Goal: Information Seeking & Learning: Learn about a topic

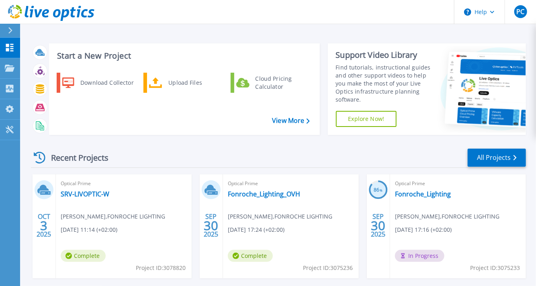
scroll to position [39, 0]
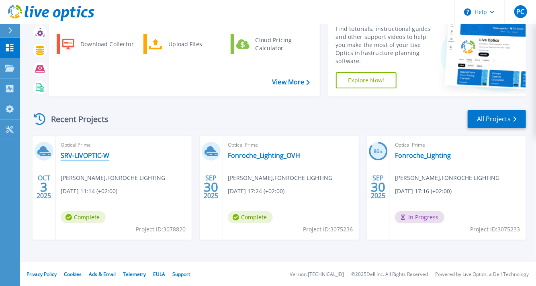
click at [84, 152] on link "SRV-LIVOPTIC-W" at bounding box center [85, 156] width 49 height 8
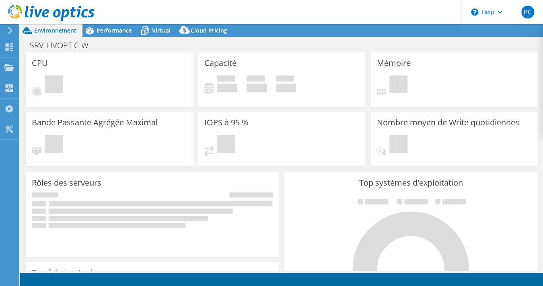
select select "USD"
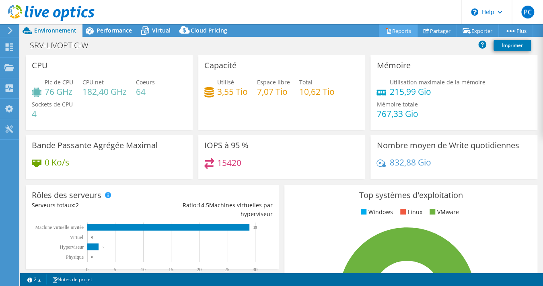
click at [387, 27] on link "Reports" at bounding box center [398, 31] width 39 height 12
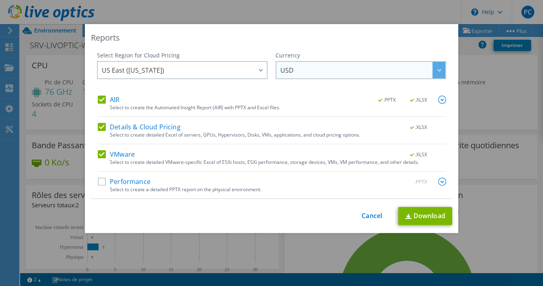
click at [365, 63] on span "USD" at bounding box center [362, 70] width 165 height 16
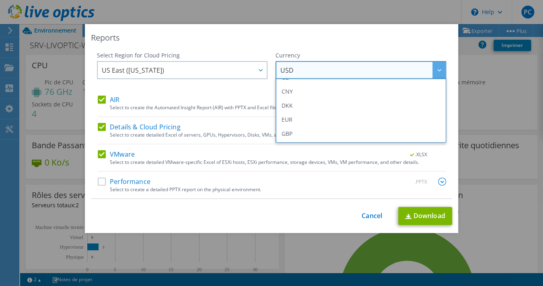
scroll to position [121, 0]
click at [336, 79] on li "EUR" at bounding box center [360, 79] width 166 height 14
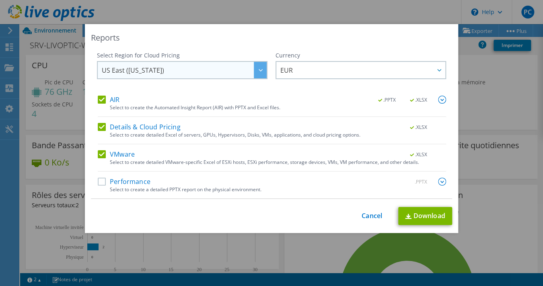
click at [246, 68] on span "US East ([US_STATE])" at bounding box center [184, 70] width 165 height 16
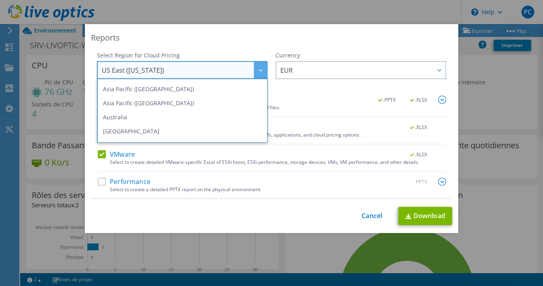
scroll to position [80, 0]
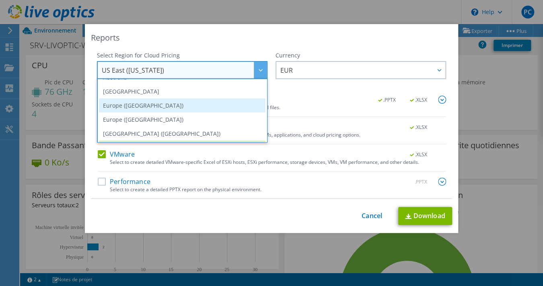
click at [204, 100] on li "Europe ([GEOGRAPHIC_DATA])" at bounding box center [182, 105] width 166 height 14
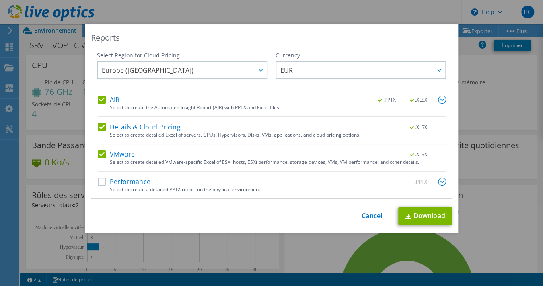
click at [121, 181] on label "Performance" at bounding box center [124, 182] width 53 height 8
click at [0, 0] on input "Performance" at bounding box center [0, 0] width 0 height 0
click at [415, 212] on link "Download" at bounding box center [425, 216] width 54 height 18
click at [366, 217] on link "Cancel" at bounding box center [371, 216] width 21 height 8
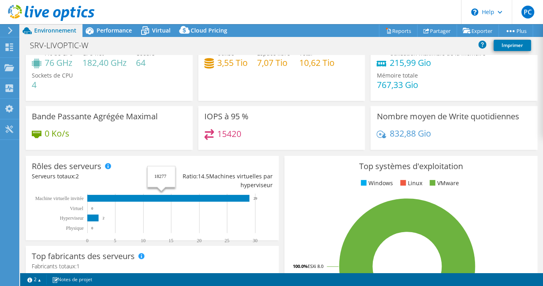
scroll to position [0, 0]
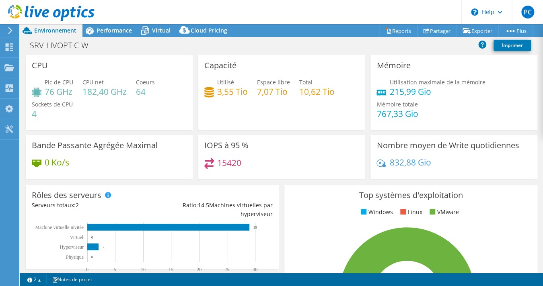
click at [129, 21] on header "PC Utilisateur final Philippe Cosse p.cosse@fonroche-lighting.com FONROCHE LIGH…" at bounding box center [271, 12] width 543 height 24
click at [122, 26] on div "Performance" at bounding box center [109, 30] width 55 height 13
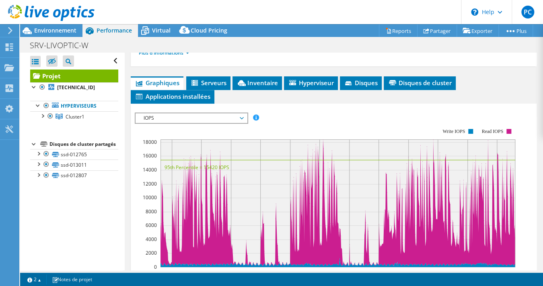
scroll to position [201, 0]
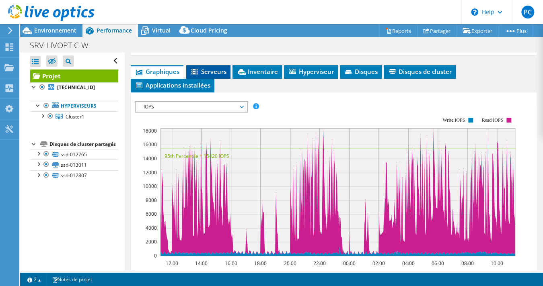
click at [223, 74] on li "Serveurs" at bounding box center [208, 72] width 44 height 14
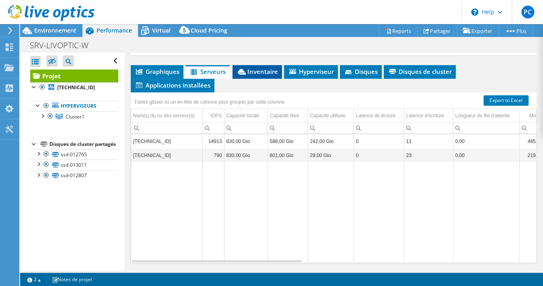
click at [259, 70] on span "Inventaire" at bounding box center [256, 72] width 41 height 8
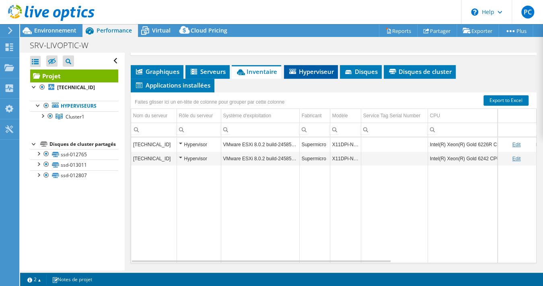
click at [306, 68] on span "Hyperviseur" at bounding box center [311, 72] width 46 height 8
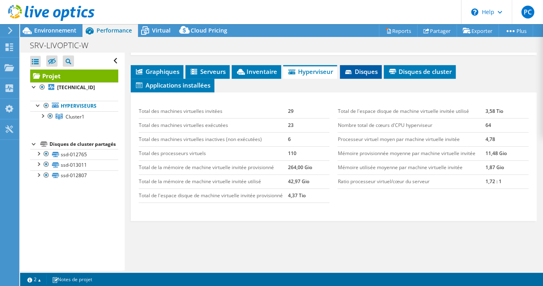
click at [362, 68] on span "Disques" at bounding box center [361, 72] width 34 height 8
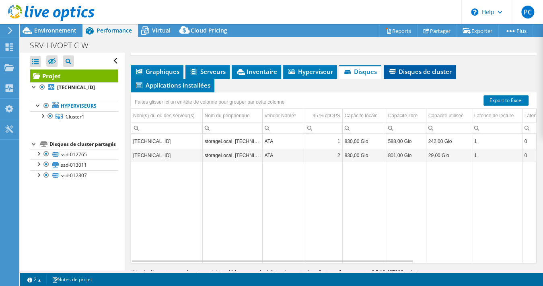
click at [428, 68] on span "Disques de cluster" at bounding box center [419, 72] width 64 height 8
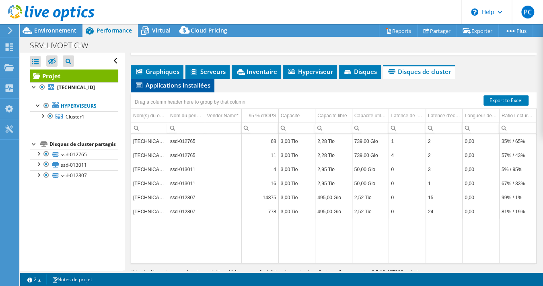
click at [190, 83] on span "Applications installées" at bounding box center [173, 85] width 76 height 8
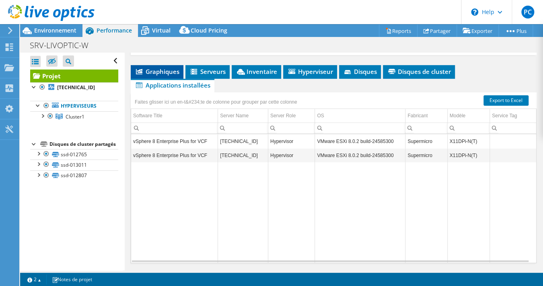
click at [164, 68] on span "Graphiques" at bounding box center [157, 72] width 45 height 8
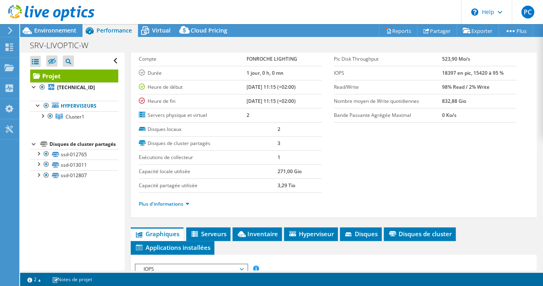
scroll to position [38, 0]
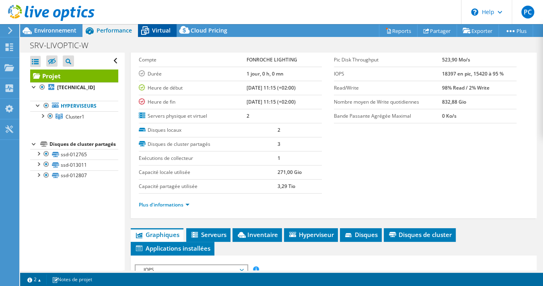
click at [155, 31] on span "Virtual" at bounding box center [161, 31] width 18 height 8
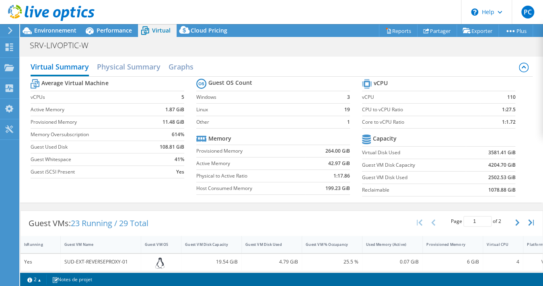
scroll to position [0, 0]
click at [199, 23] on header "PC Utilisateur final Philippe Cosse p.cosse@fonroche-lighting.com FONROCHE LIGH…" at bounding box center [271, 12] width 543 height 24
click at [113, 71] on h2 "Physical Summary" at bounding box center [129, 68] width 64 height 18
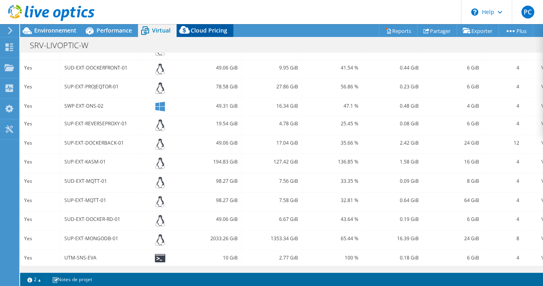
click at [208, 32] on span "Cloud Pricing" at bounding box center [209, 31] width 37 height 8
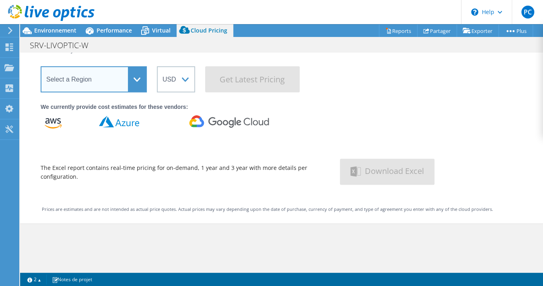
click at [136, 71] on select "Select a Region Asia Pacific (Hong Kong) Asia Pacific (Mumbai) Asia Pacific (Se…" at bounding box center [94, 79] width 106 height 26
select select "EUFrankfurt"
click at [41, 66] on select "Select a Region Asia Pacific (Hong Kong) Asia Pacific (Mumbai) Asia Pacific (Se…" at bounding box center [94, 79] width 106 height 26
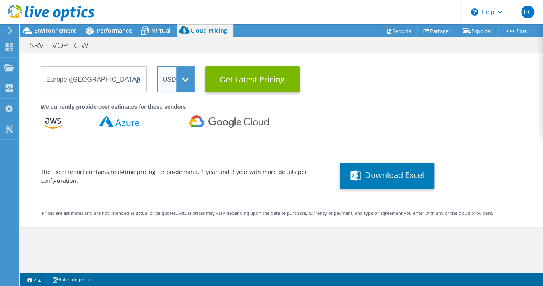
click at [166, 81] on select "ARS AUD BRL CAD CHF CLP CNY DKK EUR GBP HKD HUF INR JPY MXN MYR NOK NZD PEN SEK…" at bounding box center [176, 79] width 38 height 26
select select "EUR"
click at [157, 66] on select "ARS AUD BRL CAD CHF CLP CNY DKK EUR GBP HKD HUF INR JPY MXN MYR NOK NZD PEN SEK…" at bounding box center [176, 79] width 38 height 26
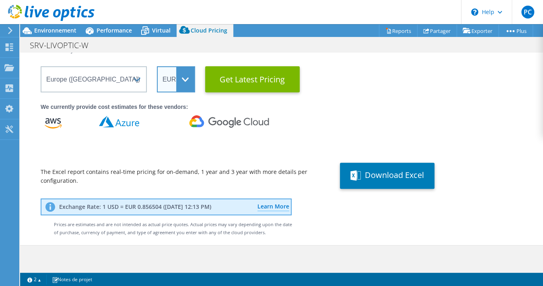
scroll to position [0, 0]
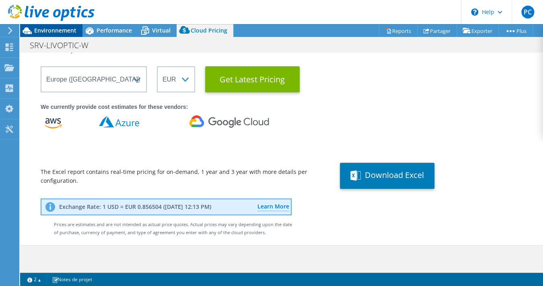
click at [49, 29] on span "Environnement" at bounding box center [55, 31] width 42 height 8
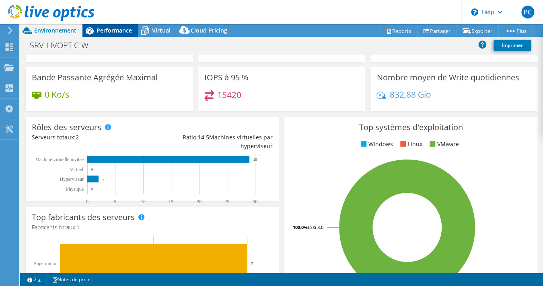
click at [107, 30] on span "Performance" at bounding box center [113, 31] width 35 height 8
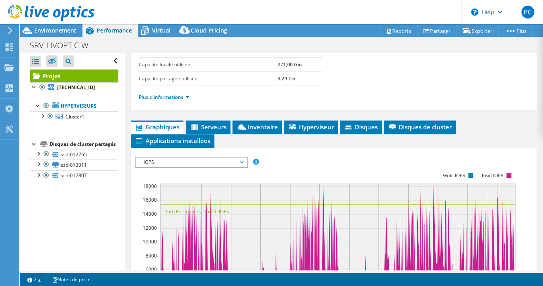
scroll to position [201, 0]
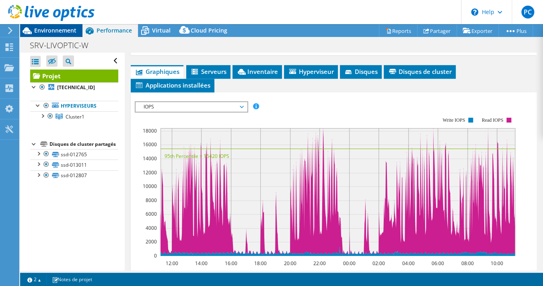
click at [55, 33] on span "Environnement" at bounding box center [55, 31] width 42 height 8
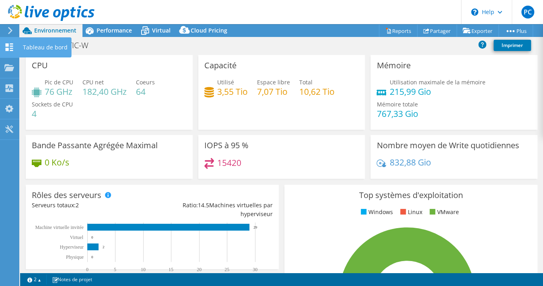
click at [8, 45] on use at bounding box center [10, 47] width 8 height 8
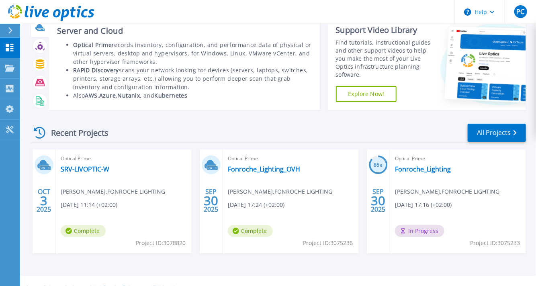
scroll to position [39, 0]
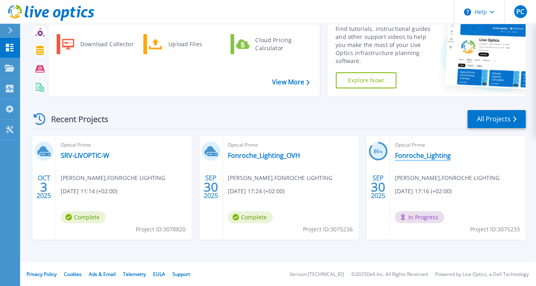
click at [433, 155] on link "Fonroche_Lighting" at bounding box center [423, 156] width 56 height 8
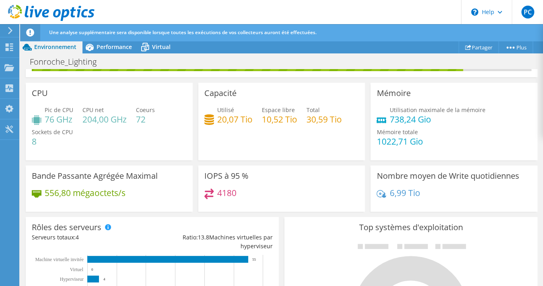
scroll to position [160, 0]
click at [133, 39] on div "Une analyse supplémentaire sera disponible lorsque toutes les exécutions de vos…" at bounding box center [296, 32] width 498 height 17
click at [123, 41] on div "Performance" at bounding box center [109, 47] width 55 height 13
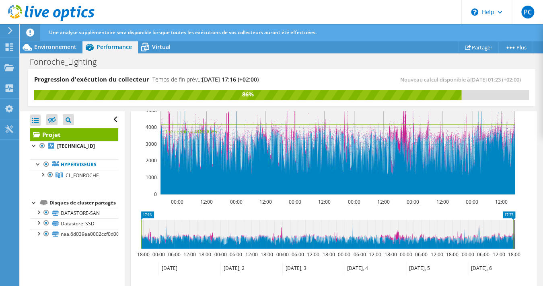
scroll to position [402, 0]
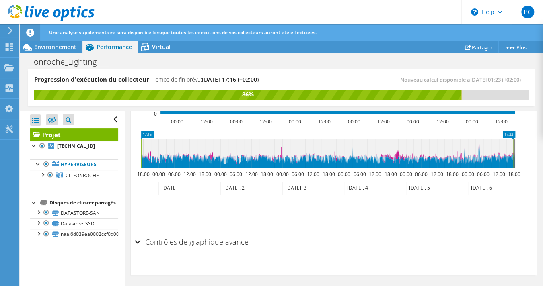
click at [154, 240] on h2 "Contrôles de graphique avancé" at bounding box center [192, 242] width 114 height 16
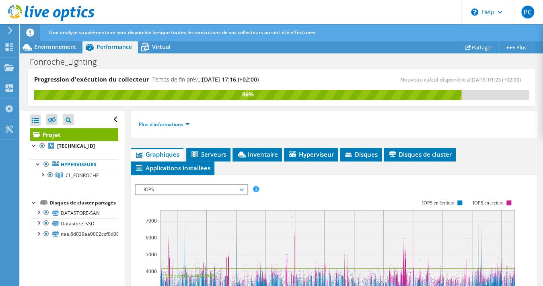
scroll to position [152, 0]
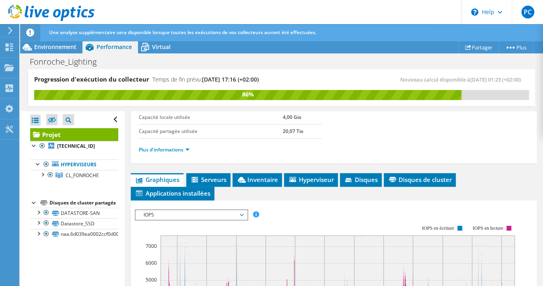
click at [151, 36] on div "Une analyse supplémentaire sera disponible lorsque toutes les exécutions de vos…" at bounding box center [296, 32] width 498 height 17
click at [147, 55] on div "Fonroche_Lighting Imprimer" at bounding box center [281, 61] width 523 height 15
click at [152, 49] on span "Virtual" at bounding box center [161, 47] width 18 height 8
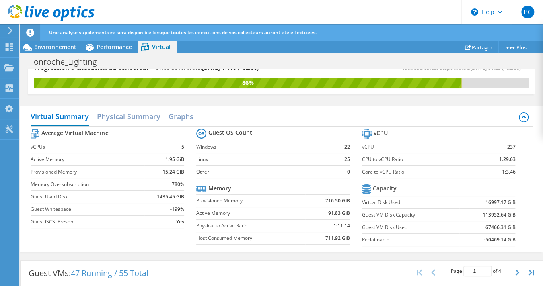
scroll to position [0, 0]
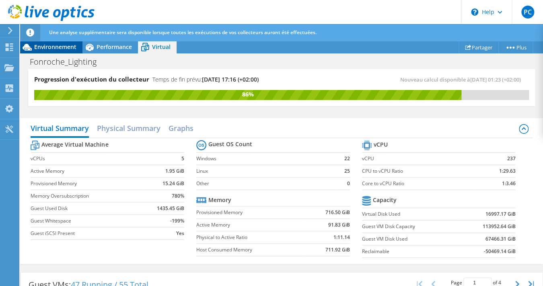
click at [34, 47] on icon at bounding box center [27, 47] width 14 height 14
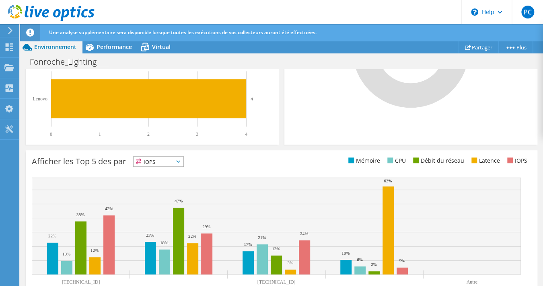
scroll to position [330, 0]
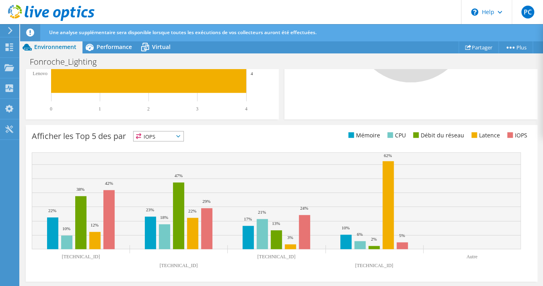
click at [149, 134] on span "IOPS" at bounding box center [158, 136] width 50 height 10
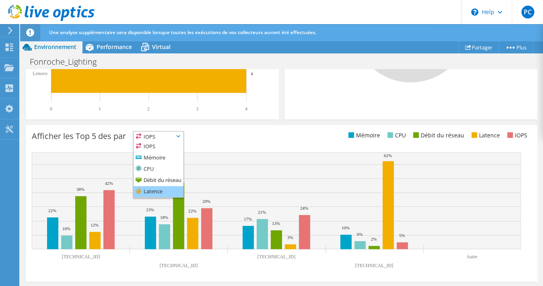
click at [153, 193] on li "Latence" at bounding box center [158, 191] width 50 height 11
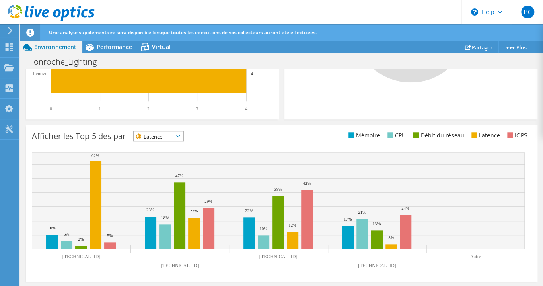
click at [151, 132] on span "Latence" at bounding box center [153, 136] width 40 height 10
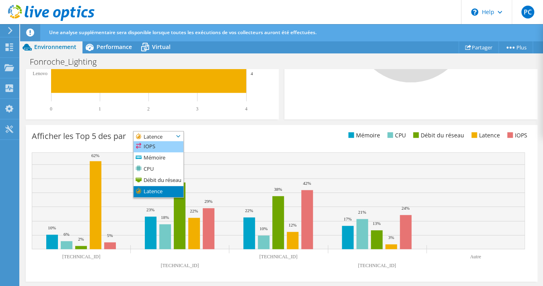
click at [154, 146] on li "IOPS" at bounding box center [158, 146] width 50 height 11
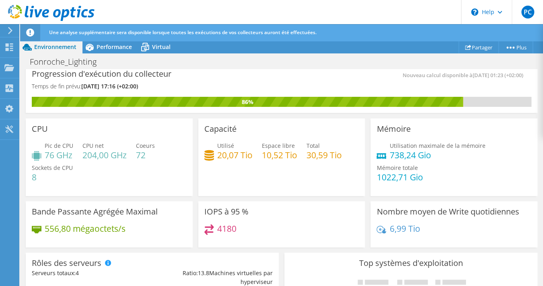
scroll to position [0, 0]
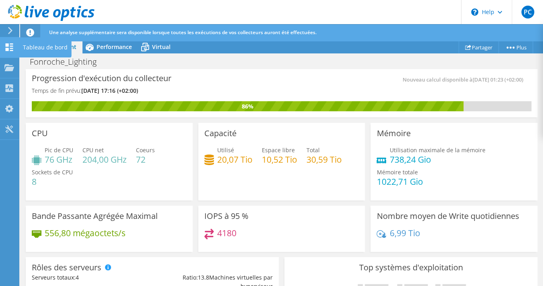
click at [6, 48] on use at bounding box center [10, 47] width 8 height 8
click at [24, 46] on div "Tableau de bord" at bounding box center [45, 47] width 53 height 20
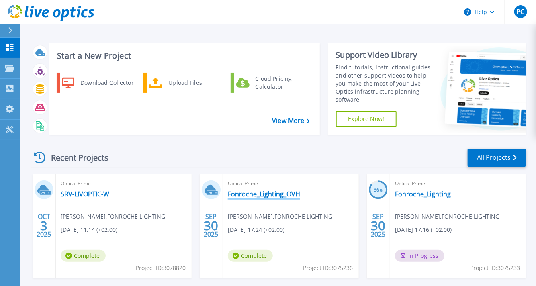
click at [265, 195] on link "Fonroche_Lighting_OVH" at bounding box center [264, 194] width 72 height 8
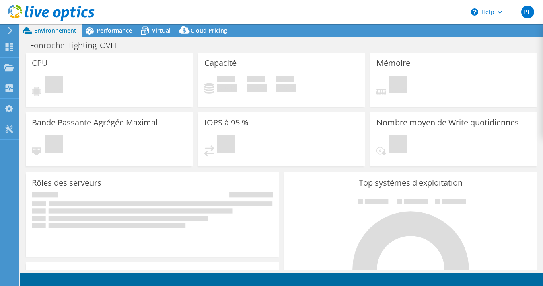
select select "EUFrankfurt"
select select "EUR"
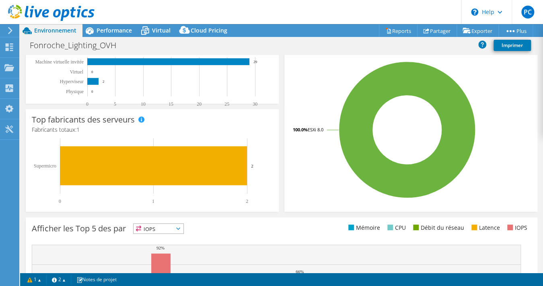
scroll to position [80, 0]
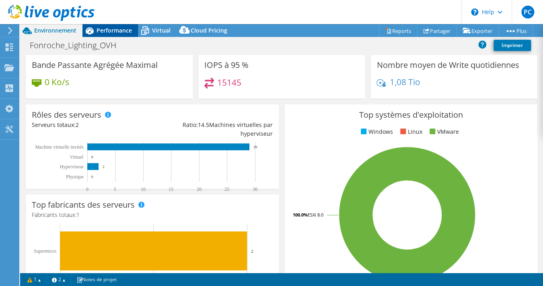
click at [113, 33] on span "Performance" at bounding box center [113, 31] width 35 height 8
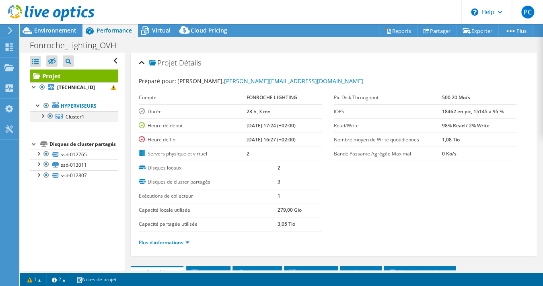
click at [43, 113] on div at bounding box center [42, 115] width 8 height 8
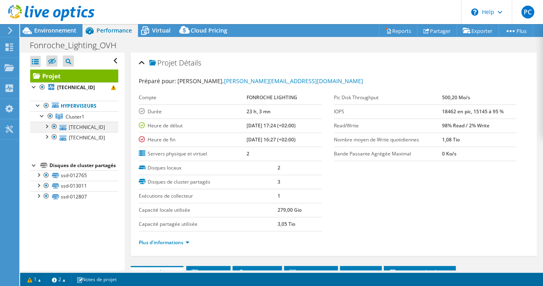
click at [48, 122] on div at bounding box center [46, 126] width 8 height 8
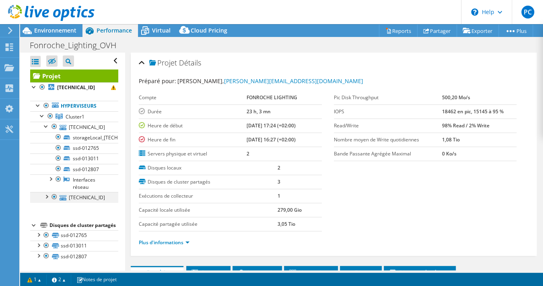
click at [49, 192] on div at bounding box center [46, 196] width 8 height 8
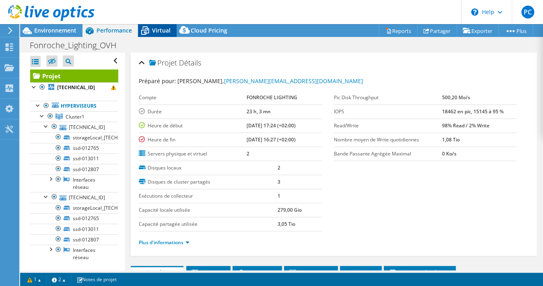
click at [154, 36] on div "Virtual" at bounding box center [157, 30] width 39 height 13
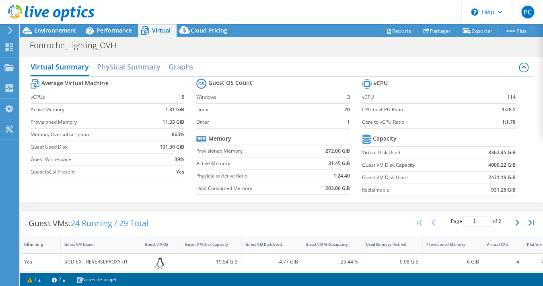
scroll to position [199, 0]
click at [35, 278] on link "1" at bounding box center [34, 280] width 25 height 10
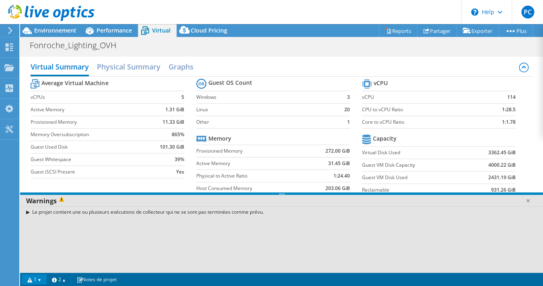
click at [27, 212] on div "Le projet contient une ou plusieurs exécutions de collecteur qui ne se sont pas…" at bounding box center [281, 212] width 523 height 12
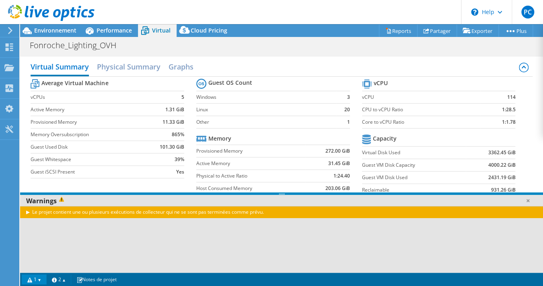
click at [27, 212] on div "Le projet contient une ou plusieurs exécutions de collecteur qui ne se sont pas…" at bounding box center [281, 212] width 523 height 12
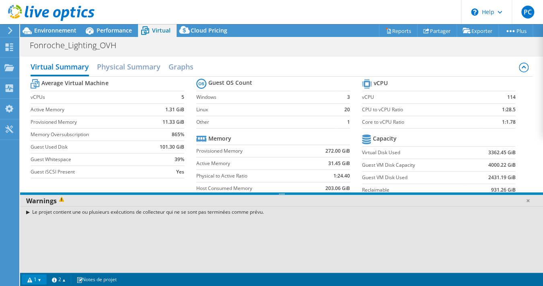
scroll to position [279, 0]
click at [526, 198] on link at bounding box center [527, 201] width 8 height 8
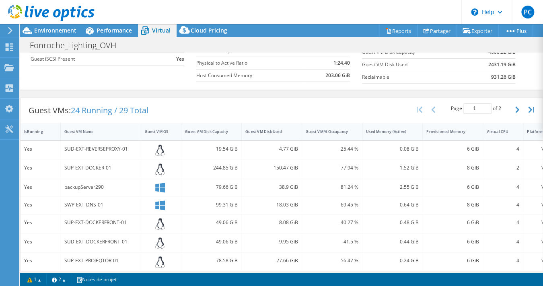
scroll to position [153, 0]
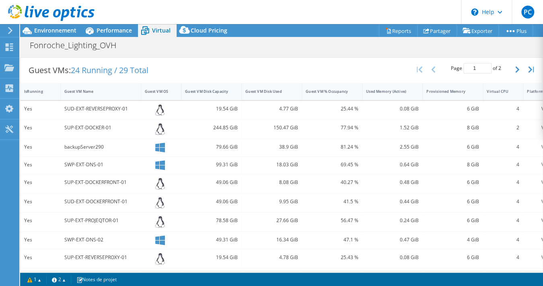
click at [200, 89] on div "Guest VM Disk Capacity" at bounding box center [206, 91] width 43 height 5
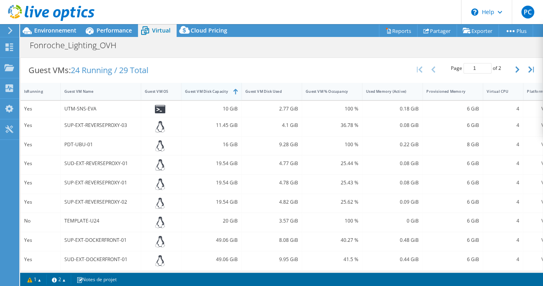
click at [200, 89] on div "Guest VM Disk Capacity" at bounding box center [206, 91] width 43 height 5
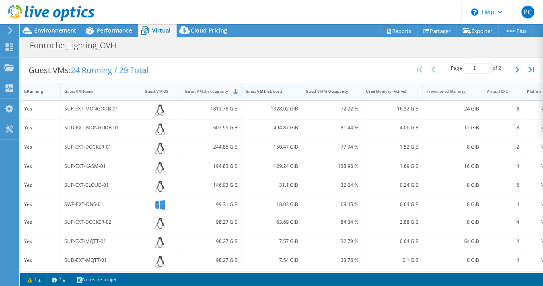
click at [254, 89] on div "Guest VM Disk Used" at bounding box center [266, 91] width 43 height 5
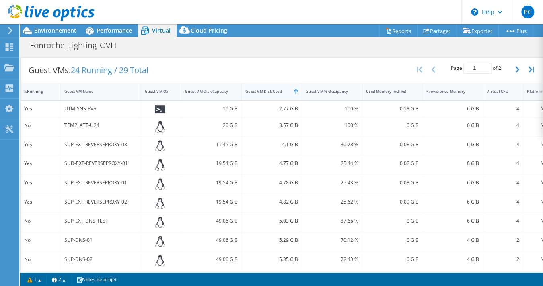
click at [260, 89] on div "Guest VM Disk Used" at bounding box center [266, 91] width 43 height 5
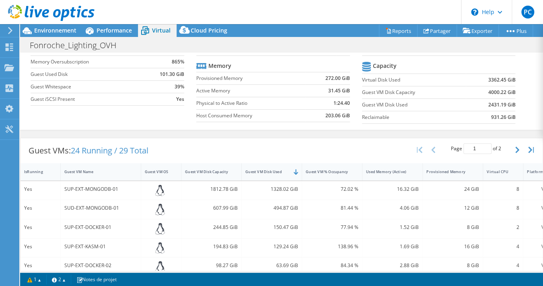
scroll to position [319, 0]
drag, startPoint x: 393, startPoint y: 270, endPoint x: 420, endPoint y: 270, distance: 26.5
click at [420, 270] on div "Actions de projet Actions de projet Reports Partager Exporter vSAN ReadyNode Si…" at bounding box center [281, 155] width 523 height 262
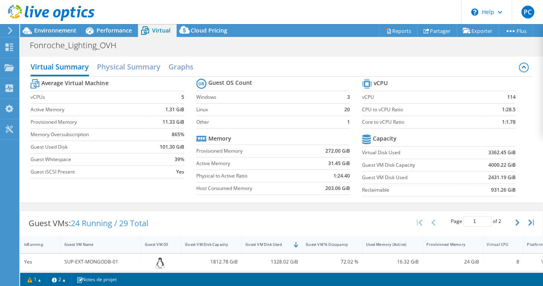
scroll to position [238, 0]
click at [154, 64] on h2 "Physical Summary" at bounding box center [129, 68] width 64 height 18
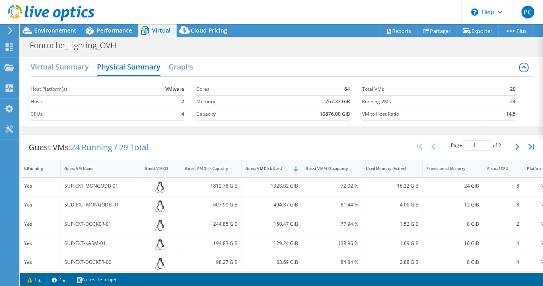
scroll to position [359, 0]
click at [180, 62] on h2 "Graphs" at bounding box center [180, 68] width 25 height 18
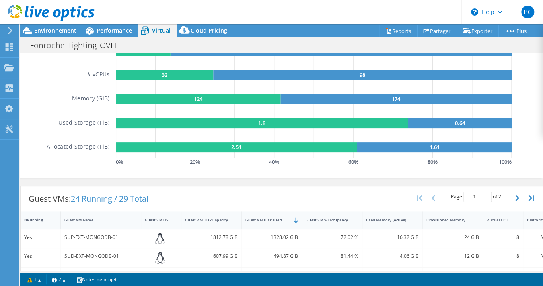
scroll to position [0, 0]
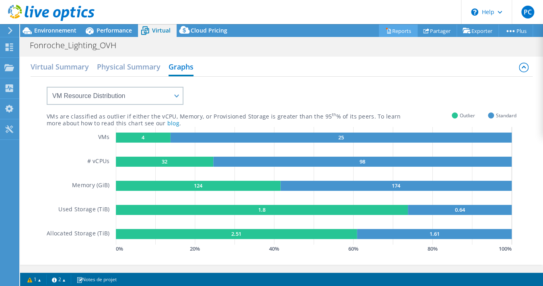
click at [385, 30] on link "Reports" at bounding box center [398, 31] width 39 height 12
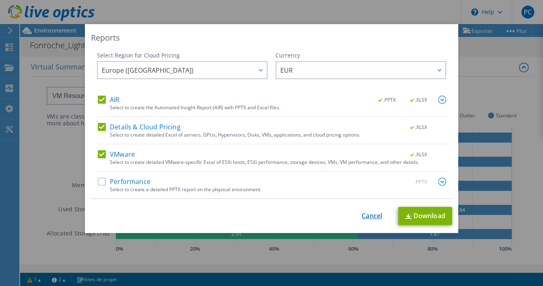
click at [363, 217] on link "Cancel" at bounding box center [371, 216] width 21 height 8
